Goal: Task Accomplishment & Management: Use online tool/utility

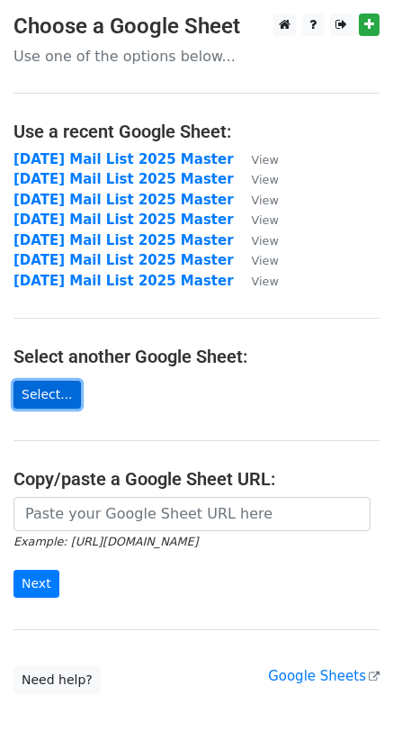
click at [58, 397] on link "Select..." at bounding box center [46, 395] width 67 height 28
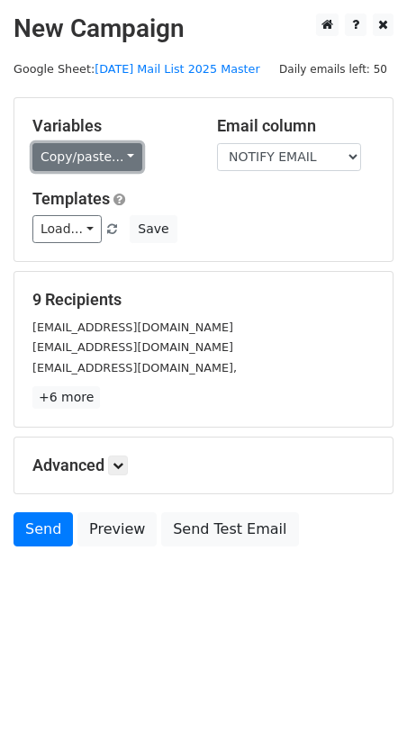
click at [108, 160] on link "Copy/paste..." at bounding box center [87, 157] width 110 height 28
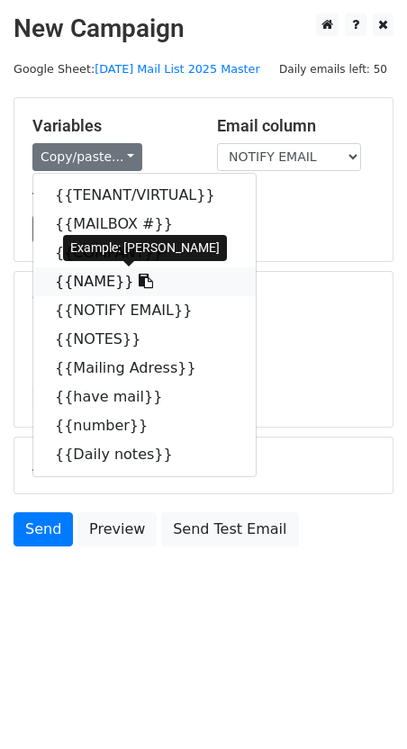
click at [85, 281] on link "{{NAME}}" at bounding box center [144, 281] width 222 height 29
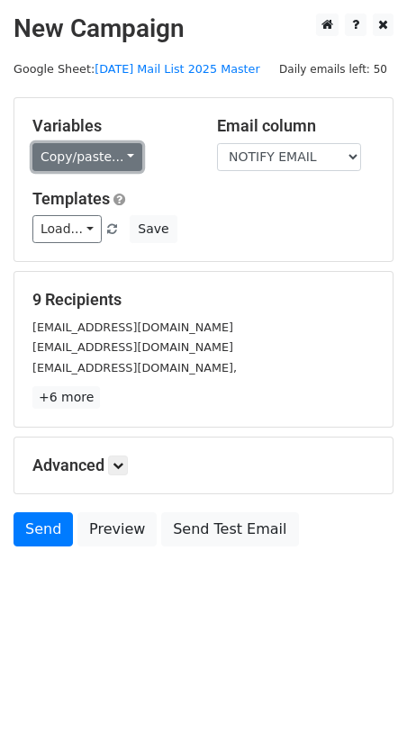
click at [72, 154] on link "Copy/paste..." at bounding box center [87, 157] width 110 height 28
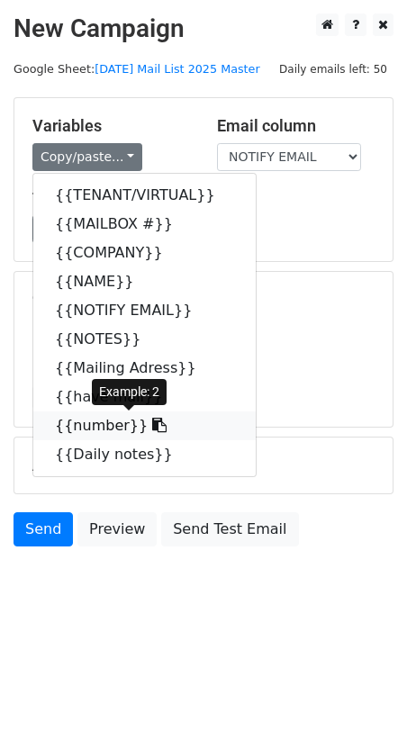
click at [94, 425] on link "{{number}}" at bounding box center [144, 425] width 222 height 29
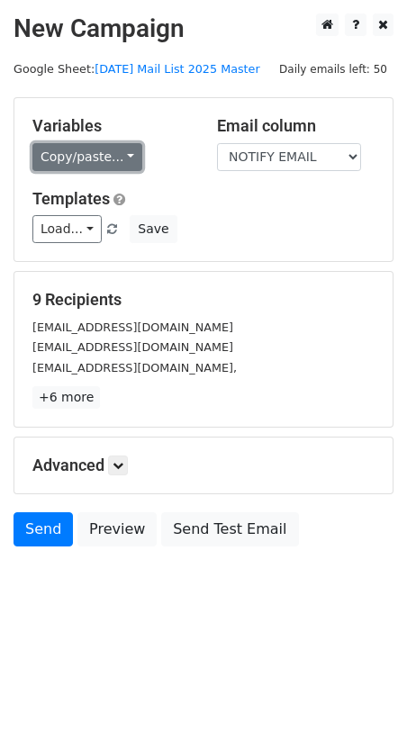
click at [78, 161] on link "Copy/paste..." at bounding box center [87, 157] width 110 height 28
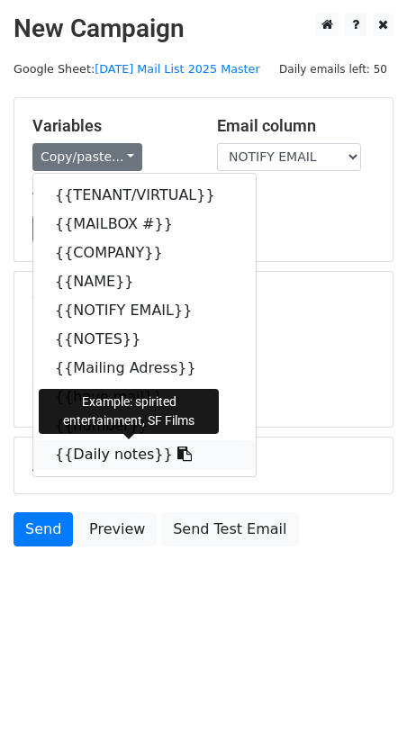
click at [88, 452] on link "{{Daily notes}}" at bounding box center [144, 454] width 222 height 29
